Goal: Task Accomplishment & Management: Manage account settings

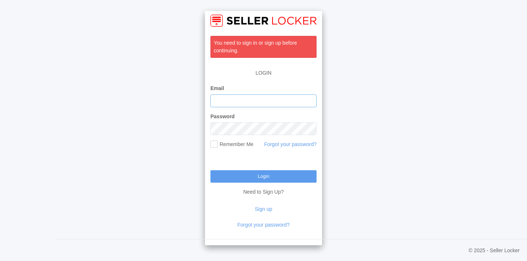
click at [248, 102] on input "Email" at bounding box center [264, 100] width 106 height 13
type input "jenna+1@vimbly.com"
click at [211, 170] on input "Login" at bounding box center [264, 176] width 106 height 12
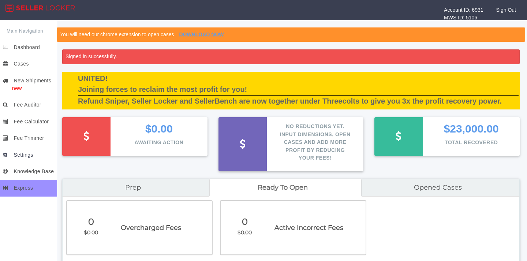
click at [20, 156] on span "Settings" at bounding box center [23, 155] width 19 height 6
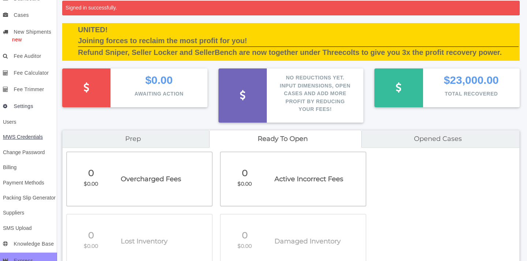
scroll to position [51, 0]
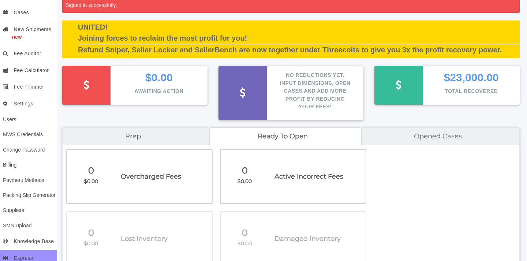
click at [8, 164] on span "Billing" at bounding box center [10, 165] width 14 height 6
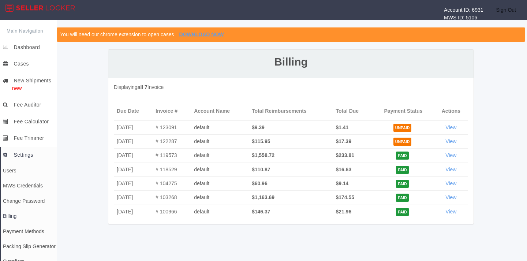
click at [509, 12] on link "Sign Out" at bounding box center [508, 10] width 27 height 20
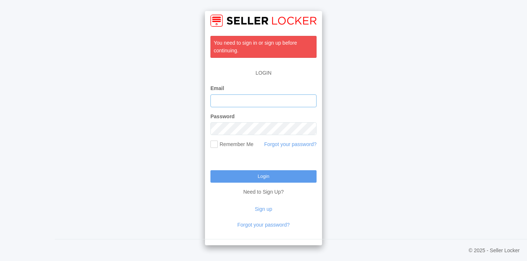
click at [259, 103] on input "Email" at bounding box center [264, 100] width 106 height 13
type input "jenna@vimbly.com"
click at [211, 170] on input "Login" at bounding box center [264, 176] width 106 height 12
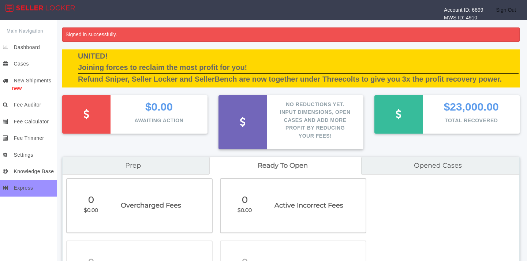
click at [509, 10] on link "Sign Out" at bounding box center [508, 10] width 27 height 20
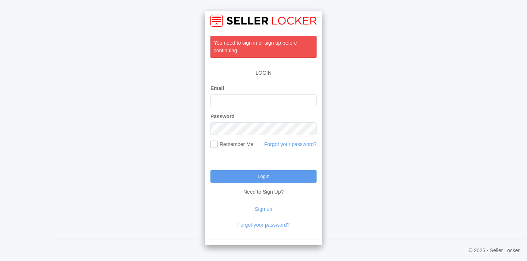
click at [288, 156] on form "Email Password Remember Me Forgot your password? Login Need to Sign Up? Sign up…" at bounding box center [264, 160] width 106 height 150
click at [267, 101] on input "Email" at bounding box center [264, 100] width 106 height 13
type input "[EMAIL_ADDRESS][DOMAIN_NAME]"
click at [211, 170] on input "Login" at bounding box center [264, 176] width 106 height 12
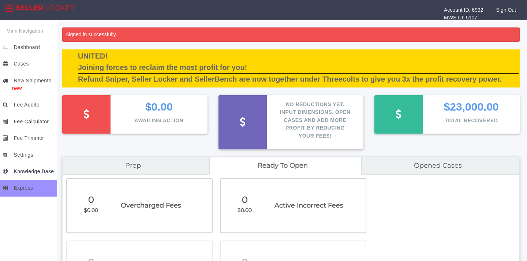
click at [24, 166] on link "Knowledge Base" at bounding box center [29, 171] width 56 height 16
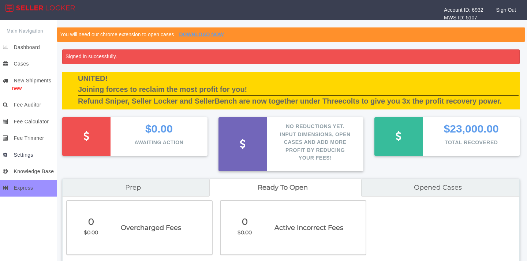
click at [19, 152] on span "Settings" at bounding box center [23, 155] width 19 height 6
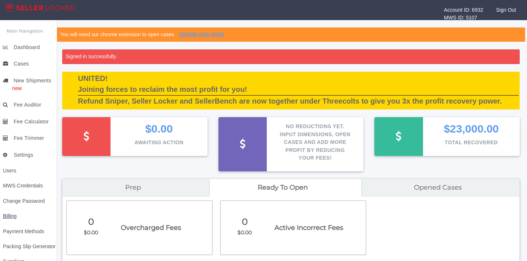
click at [15, 222] on link "Billing" at bounding box center [29, 216] width 56 height 15
